Goal: Navigation & Orientation: Find specific page/section

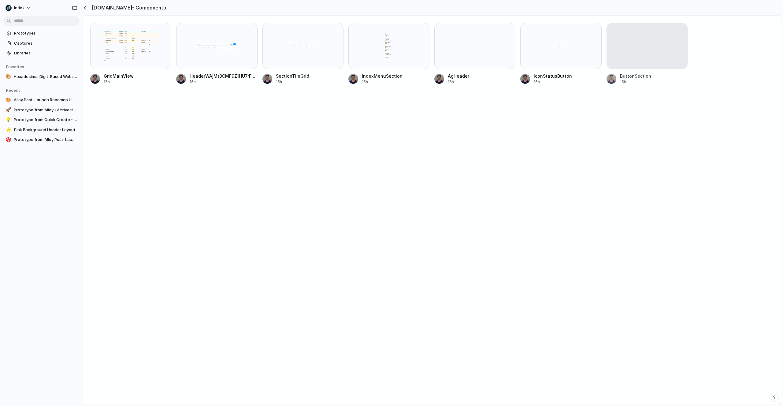
click at [145, 154] on div "GridMainView 15h HeaderWAjMt8CMF9Z1HU7rFQ5o 15h SectionTileGrid 15h IndexMenuSe…" at bounding box center [432, 210] width 698 height 388
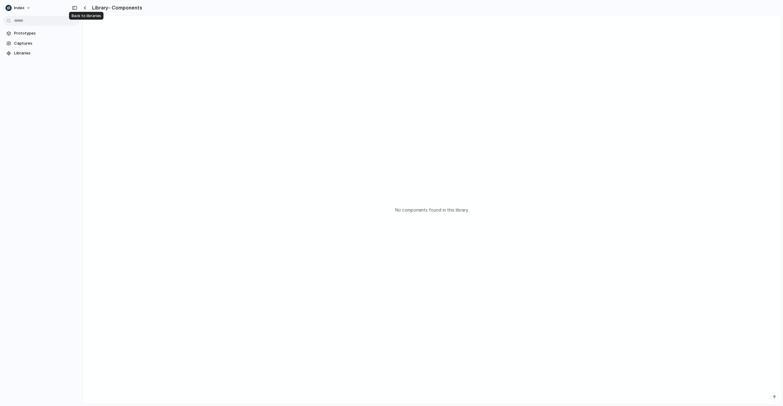
click at [84, 8] on div "button" at bounding box center [84, 7] width 3 height 3
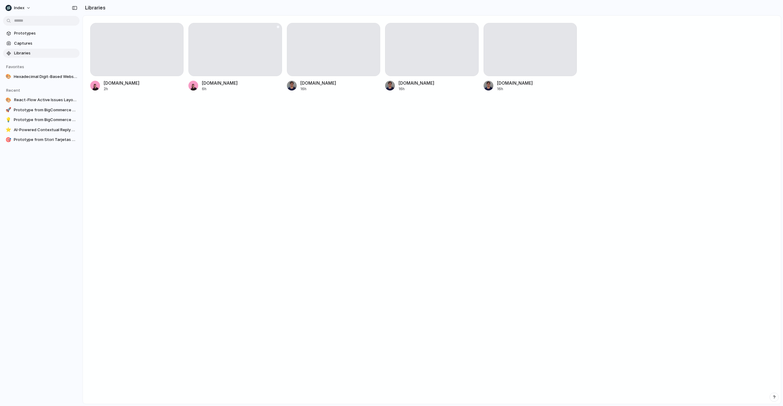
click at [214, 51] on div at bounding box center [234, 49] width 93 height 53
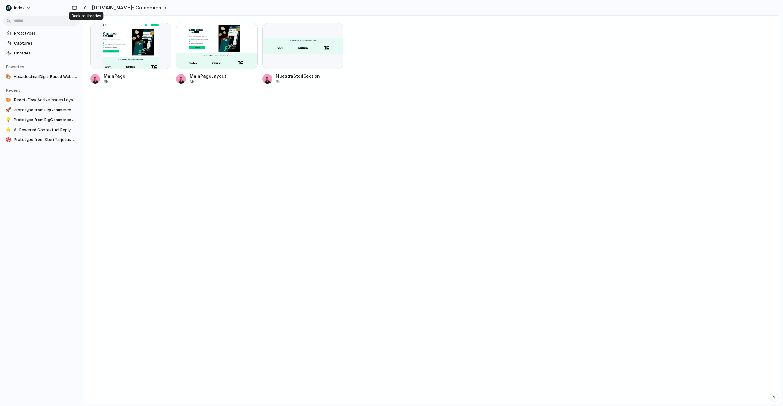
click at [85, 8] on div "button" at bounding box center [84, 7] width 3 height 3
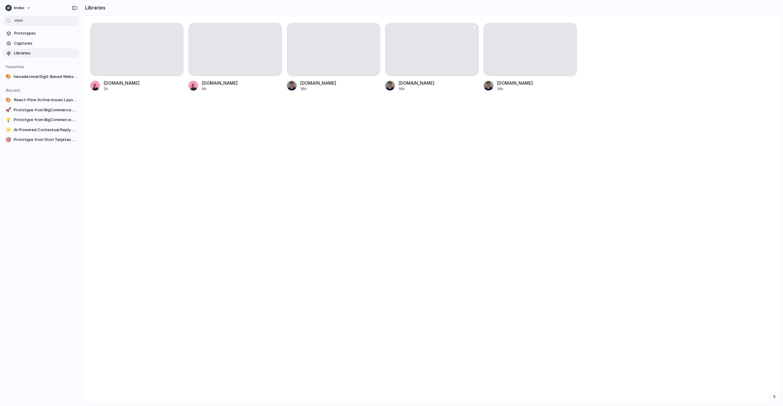
click at [436, 49] on div at bounding box center [431, 49] width 93 height 53
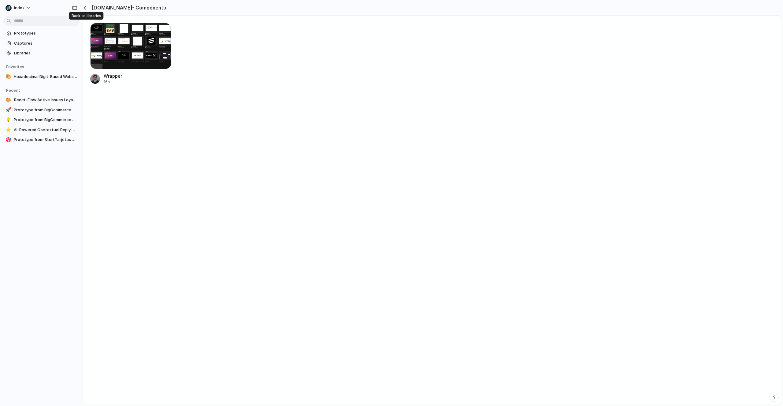
click at [87, 8] on div at bounding box center [86, 7] width 6 height 5
click at [83, 7] on button "button" at bounding box center [85, 7] width 5 height 5
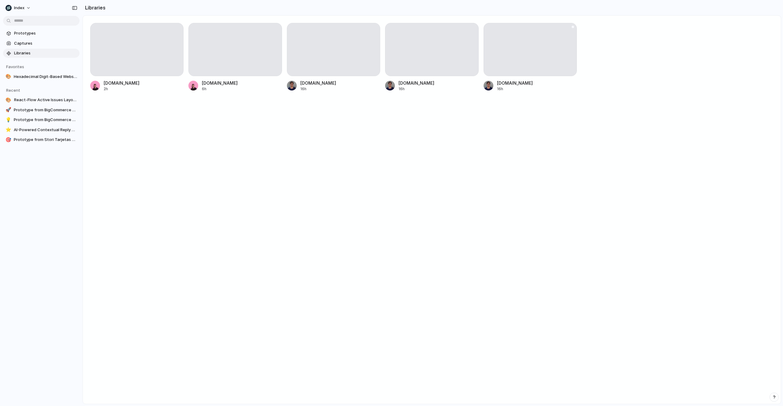
click at [514, 56] on div at bounding box center [530, 49] width 93 height 53
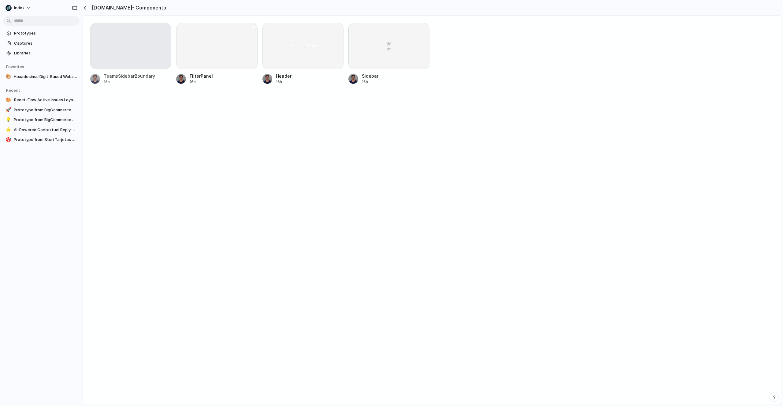
click at [222, 67] on div at bounding box center [216, 46] width 81 height 46
click at [84, 6] on div "button" at bounding box center [84, 7] width 3 height 3
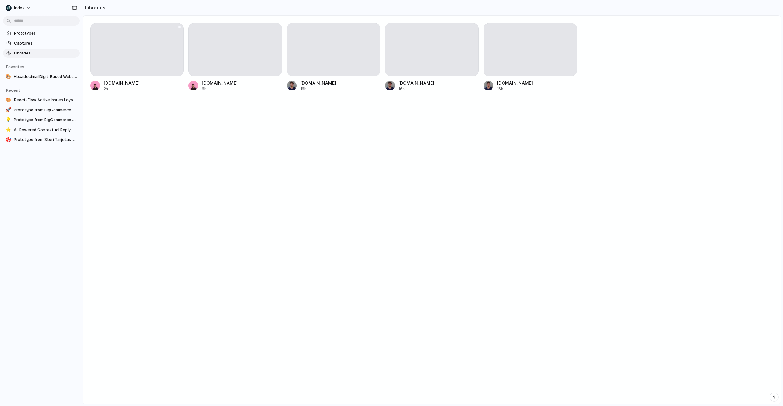
click at [137, 57] on div at bounding box center [136, 49] width 93 height 53
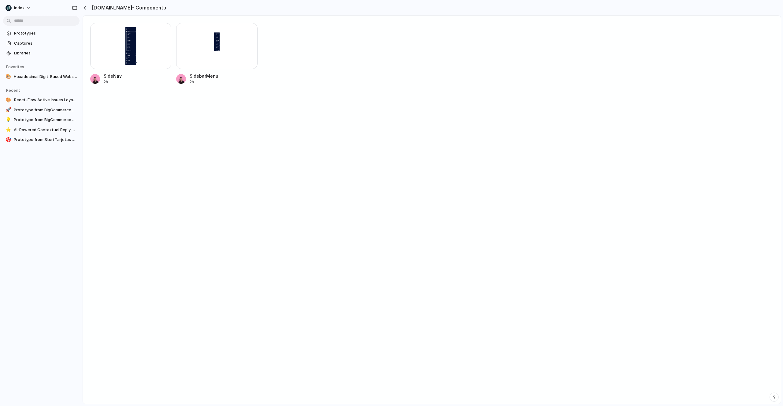
click at [128, 58] on div at bounding box center [130, 46] width 81 height 46
click at [213, 65] on div at bounding box center [216, 46] width 81 height 46
click at [120, 41] on div at bounding box center [130, 46] width 81 height 46
